Goal: Find contact information: Find contact information

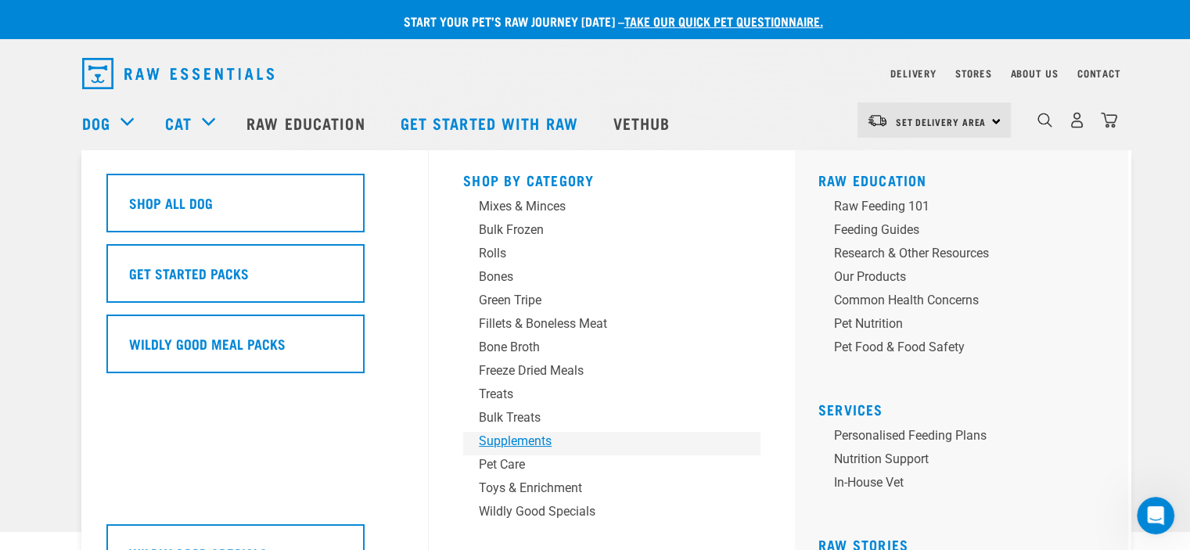
click at [533, 440] on div "Supplements" at bounding box center [601, 441] width 244 height 19
click at [532, 443] on div "Supplements" at bounding box center [601, 441] width 244 height 19
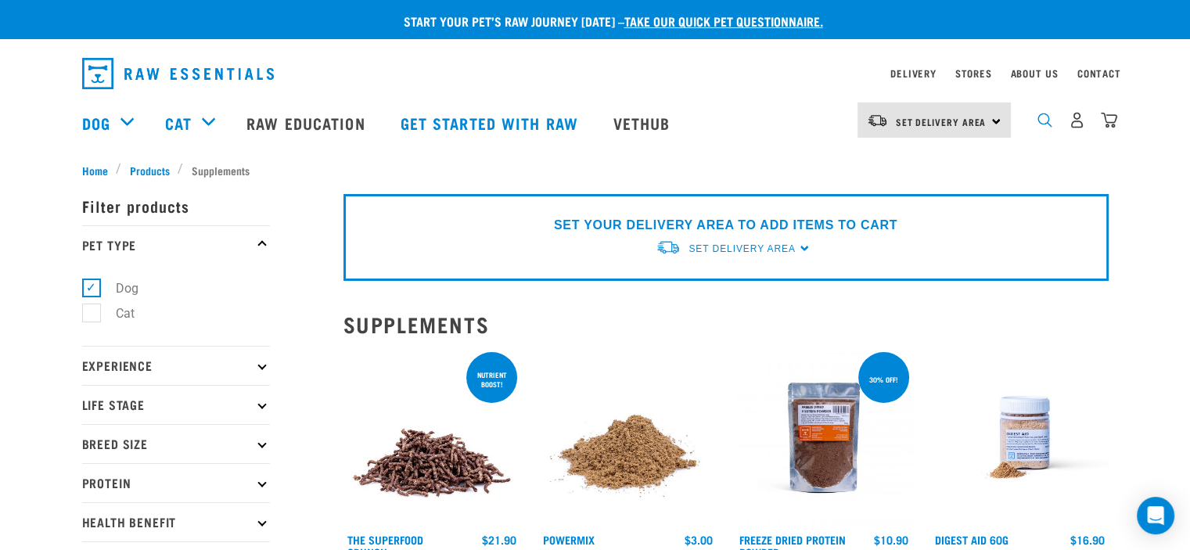
click at [1039, 125] on img "dropdown navigation" at bounding box center [1044, 120] width 15 height 15
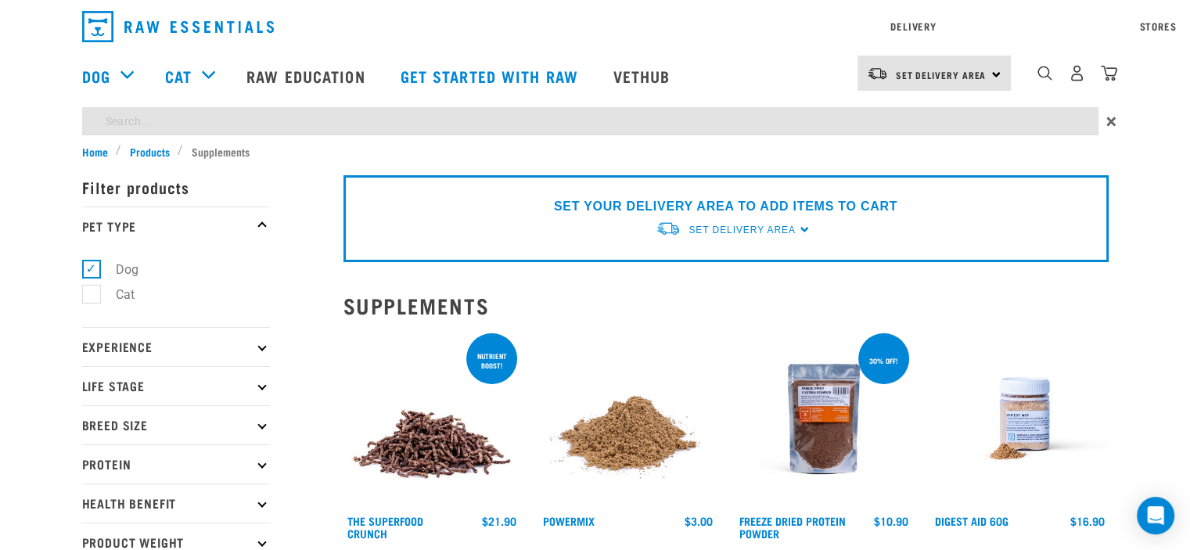
click at [233, 118] on input "search" at bounding box center [590, 121] width 1016 height 28
click at [153, 118] on input "search" at bounding box center [590, 121] width 1016 height 28
click at [1044, 72] on div "Delivery Stores About Us Contact Set Delivery Area" at bounding box center [595, 71] width 1190 height 143
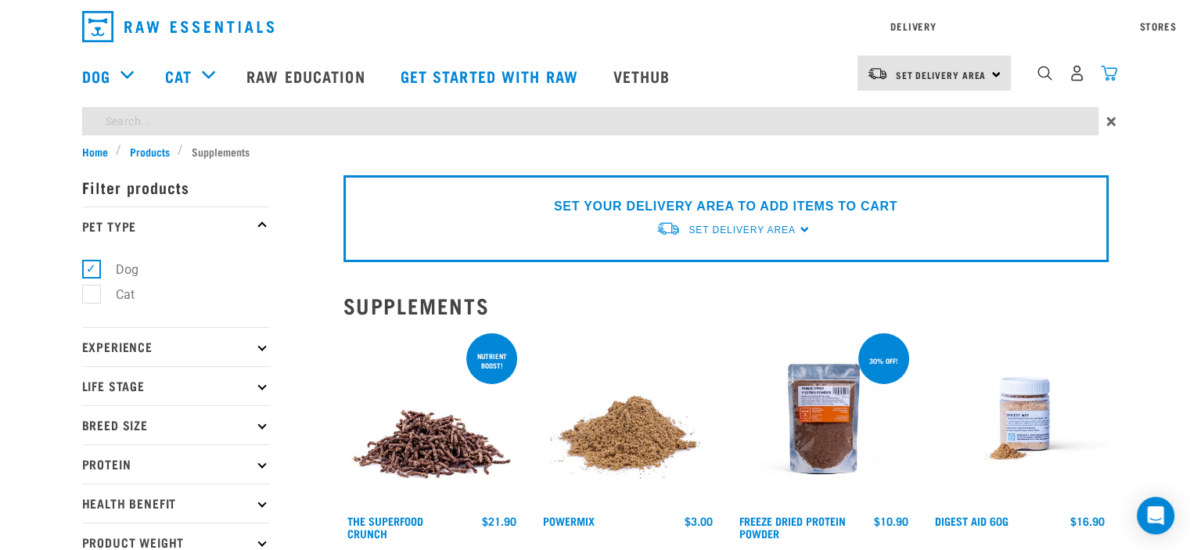
drag, startPoint x: 187, startPoint y: 175, endPoint x: 1107, endPoint y: 121, distance: 922.1
click at [103, 116] on input "pet" at bounding box center [590, 121] width 1016 height 28
type input "pet"
click at [1045, 81] on div "Delivery Stores About Us Contact Set Delivery Area" at bounding box center [595, 71] width 1190 height 143
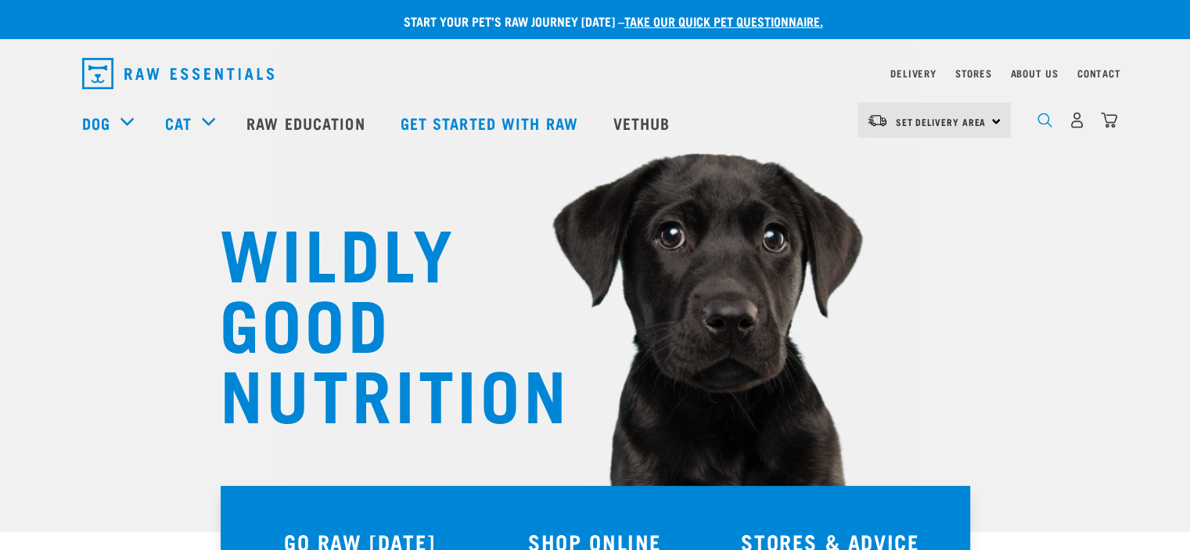
click at [1040, 125] on img "dropdown navigation" at bounding box center [1044, 120] width 15 height 15
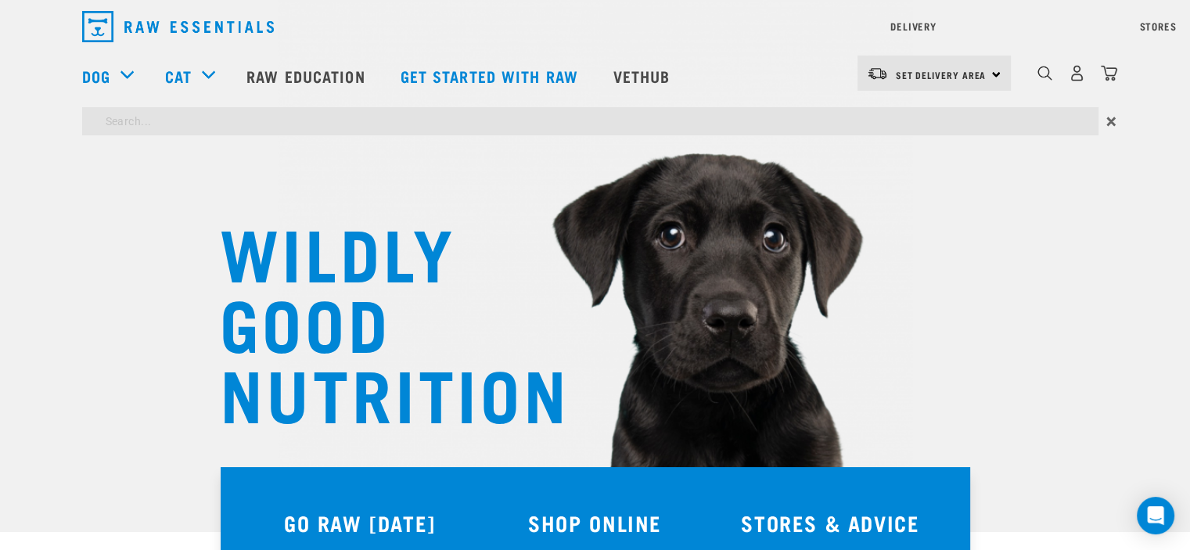
click at [114, 113] on input "search" at bounding box center [590, 121] width 1016 height 28
click at [100, 124] on input "search" at bounding box center [590, 121] width 1016 height 28
click at [109, 113] on input "search" at bounding box center [590, 121] width 1016 height 28
type input "pet brew"
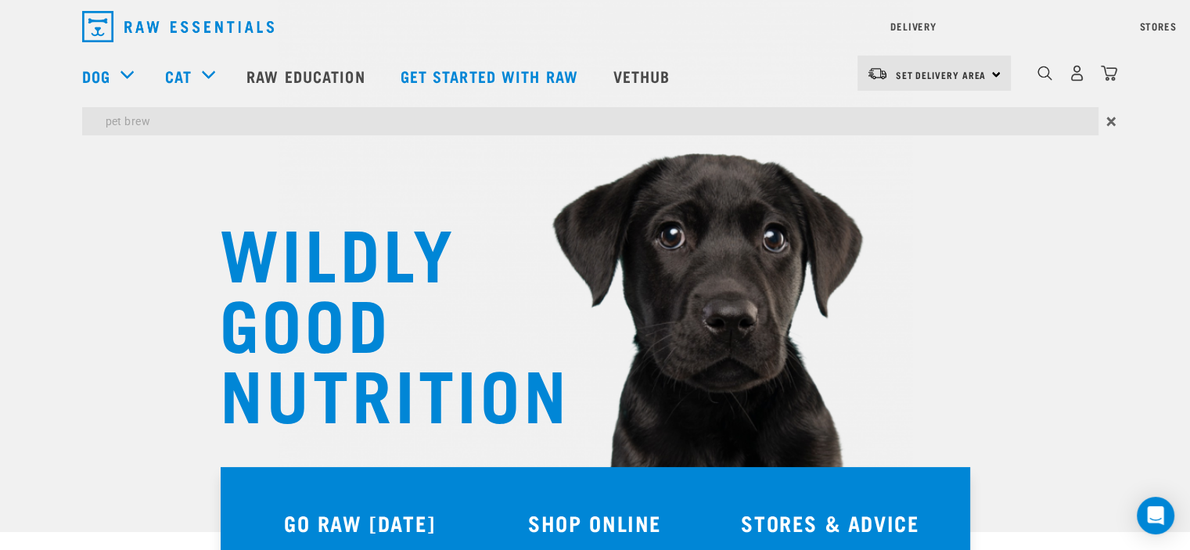
click at [163, 120] on input "pet brew" at bounding box center [590, 121] width 1016 height 28
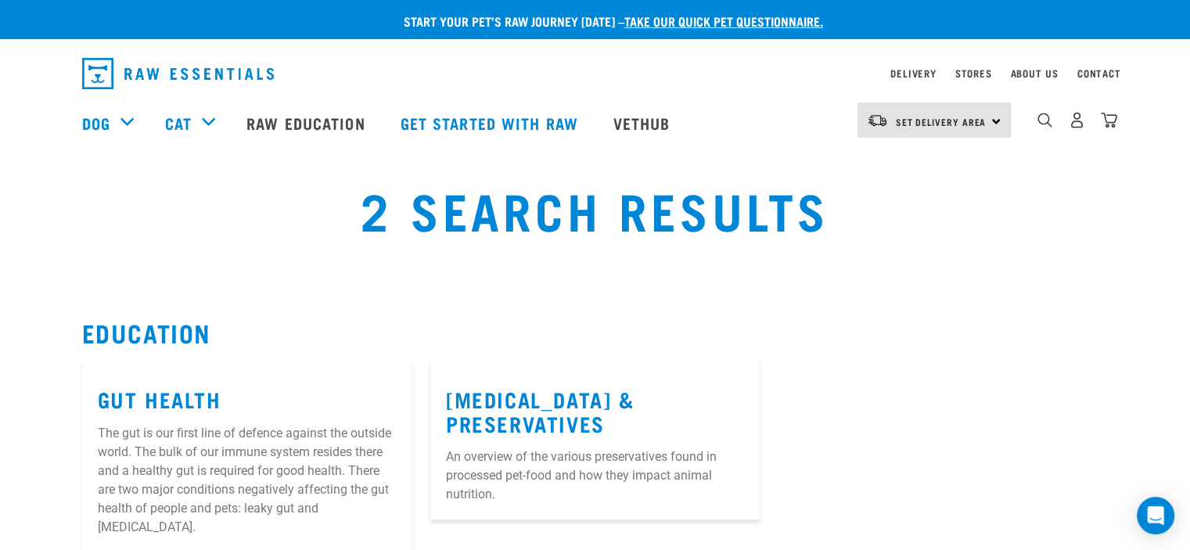
click at [1104, 66] on div "Contact" at bounding box center [1099, 73] width 44 height 19
click at [1100, 74] on link "Contact" at bounding box center [1099, 72] width 44 height 5
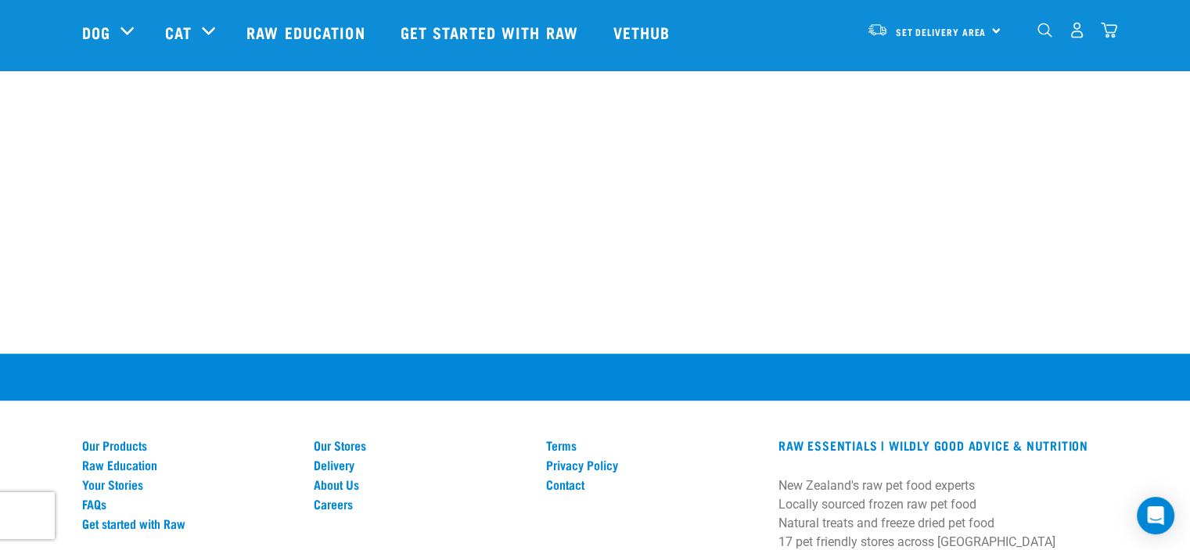
scroll to position [1017, 0]
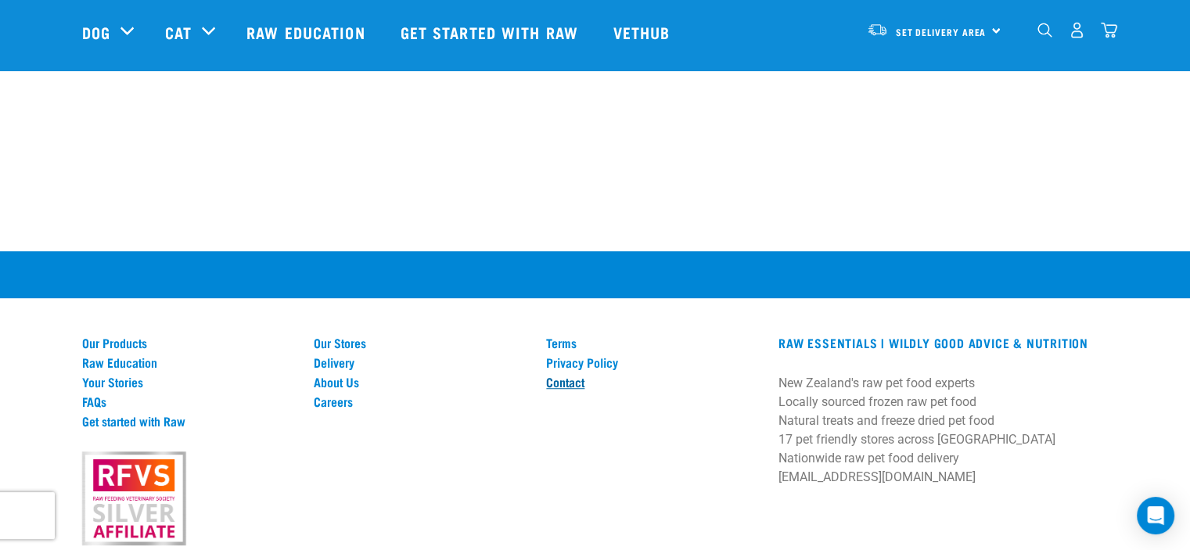
click at [558, 375] on link "Contact" at bounding box center [653, 382] width 214 height 14
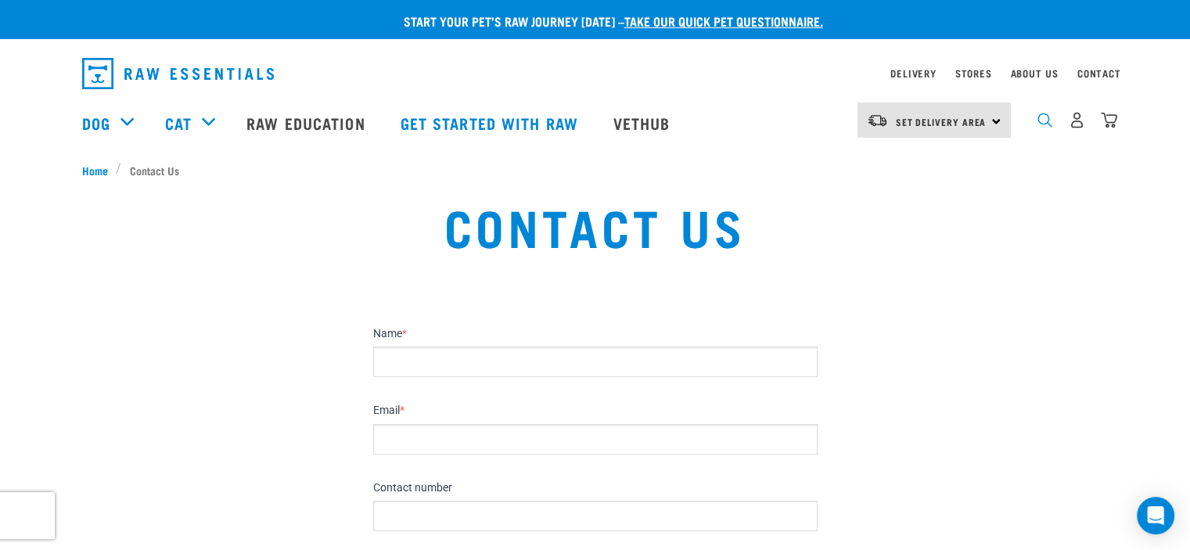
click at [1042, 127] on img "dropdown navigation" at bounding box center [1044, 120] width 15 height 15
